Goal: Complete application form: Complete application form

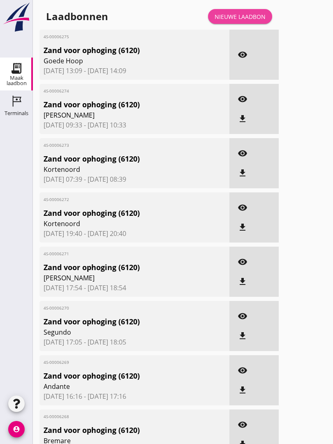
click at [247, 21] on div "Nieuwe laadbon" at bounding box center [240, 16] width 51 height 9
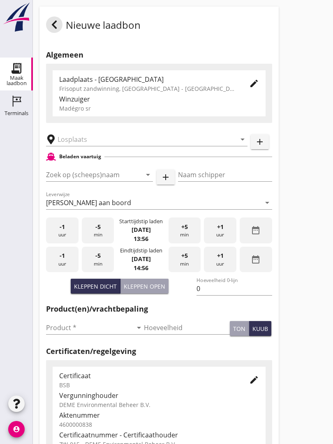
click at [93, 146] on input "text" at bounding box center [141, 139] width 167 height 13
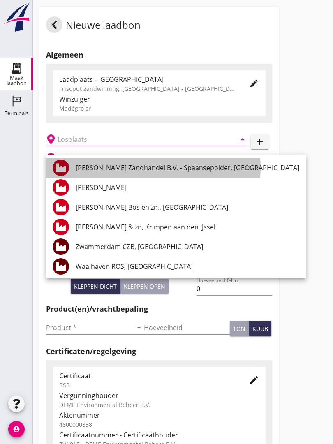
click at [154, 168] on div "[PERSON_NAME] Zandhandel B.V. - Spaansepolder, [GEOGRAPHIC_DATA]" at bounding box center [188, 168] width 224 height 10
type input "[PERSON_NAME] Zandhandel B.V. - Spaansepolder, [GEOGRAPHIC_DATA]"
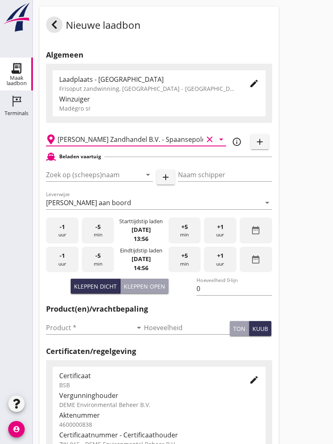
click at [123, 180] on input "Zoek op (scheeps)naam" at bounding box center [88, 174] width 84 height 13
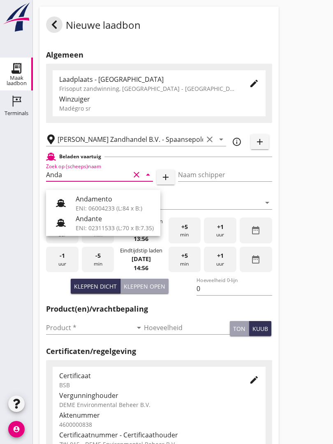
click at [108, 225] on div "ENI: 02311533 (L:70 x B:7.35)" at bounding box center [115, 228] width 78 height 9
type input "Andante"
type input "Floor Vijfhuizen"
type input "485"
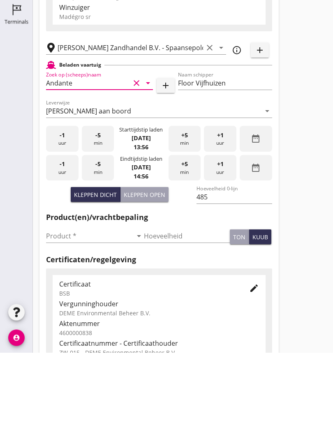
click at [58, 321] on input "Product *" at bounding box center [89, 327] width 86 height 13
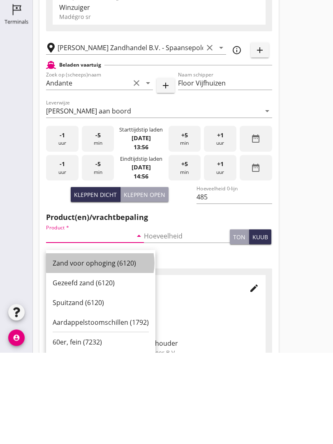
click at [97, 350] on div "Zand voor ophoging (6120)" at bounding box center [101, 355] width 96 height 10
type input "Zand voor ophoging (6120)"
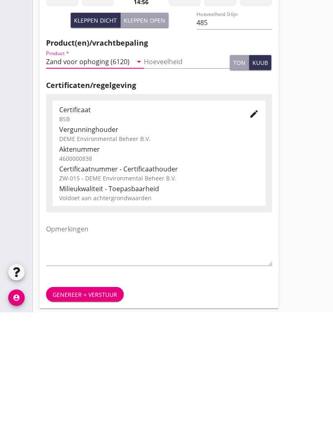
scroll to position [144, 0]
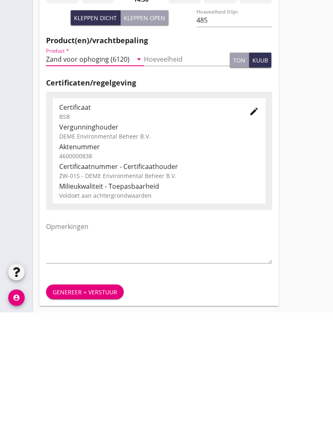
click at [77, 419] on div "Genereer + verstuur" at bounding box center [85, 423] width 65 height 9
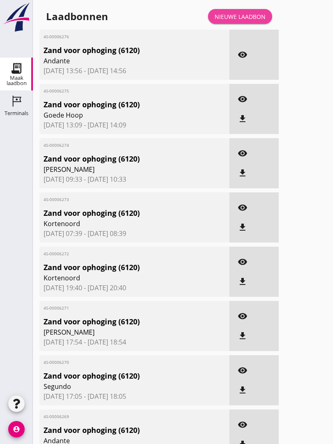
click at [245, 21] on div "Nieuwe laadbon" at bounding box center [240, 16] width 51 height 9
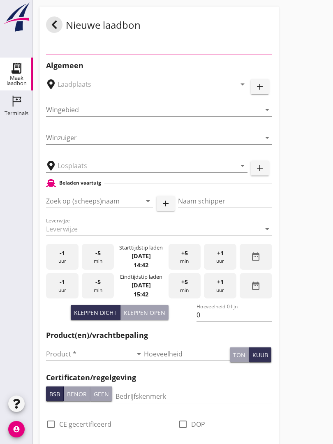
click at [111, 172] on input "text" at bounding box center [141, 165] width 167 height 13
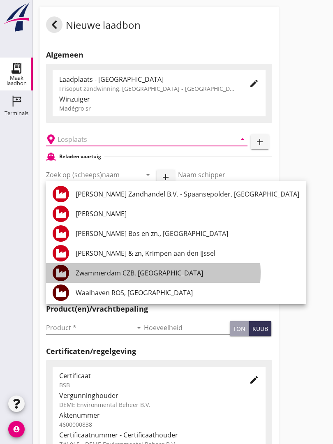
click at [165, 272] on div "Zwammerdam CZB, [GEOGRAPHIC_DATA]" at bounding box center [188, 273] width 224 height 10
type input "Zwammerdam CZB, [GEOGRAPHIC_DATA]"
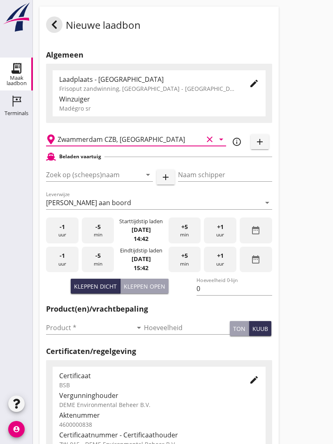
click at [125, 180] on input "Zoek op (scheeps)naam" at bounding box center [88, 174] width 84 height 13
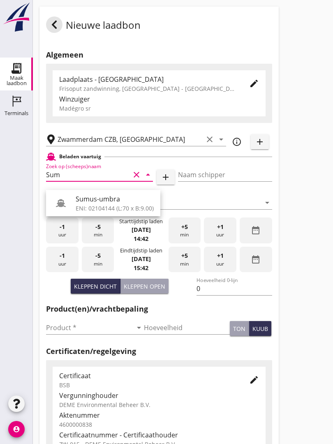
click at [89, 181] on input "Sum" at bounding box center [88, 174] width 84 height 13
click at [136, 206] on div "ENI: 02104144 (L:70 x B:9.00)" at bounding box center [115, 208] width 78 height 9
type input "Sumus-umbra"
type input "Hein"
type input "600"
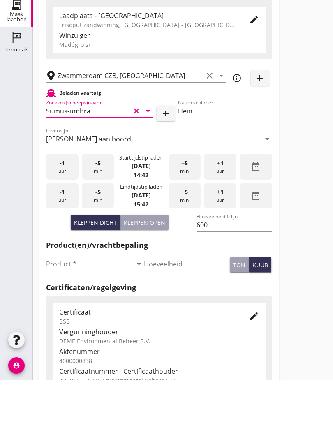
click at [62, 321] on input "Product *" at bounding box center [89, 327] width 86 height 13
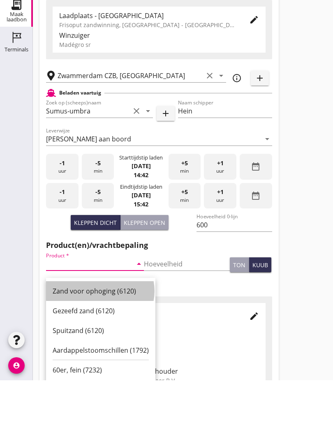
click at [97, 350] on div "Zand voor ophoging (6120)" at bounding box center [101, 355] width 96 height 10
type input "Zand voor ophoging (6120)"
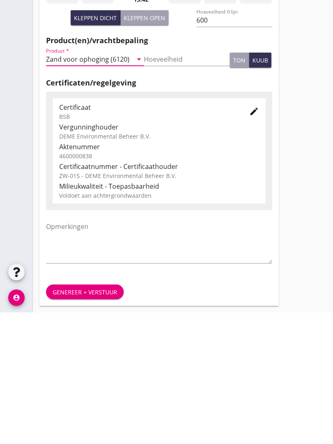
scroll to position [144, 0]
click at [89, 419] on div "Genereer + verstuur" at bounding box center [85, 423] width 65 height 9
